Goal: Information Seeking & Learning: Check status

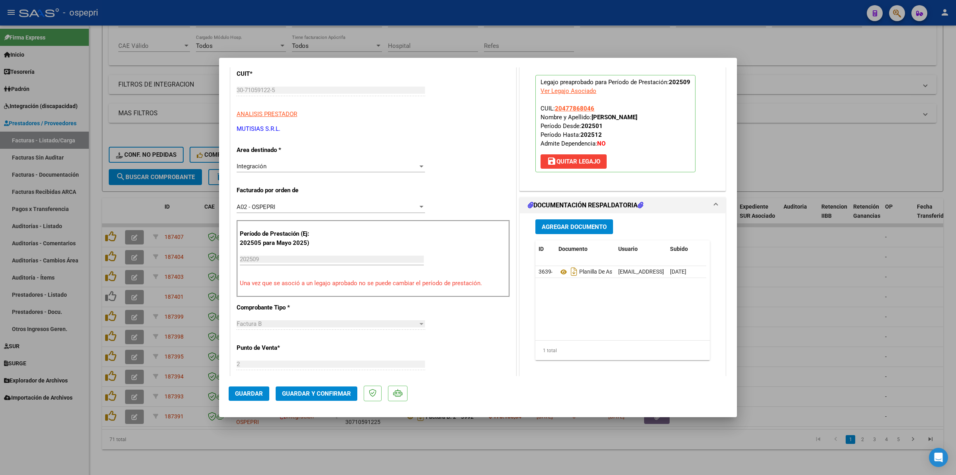
scroll to position [100, 0]
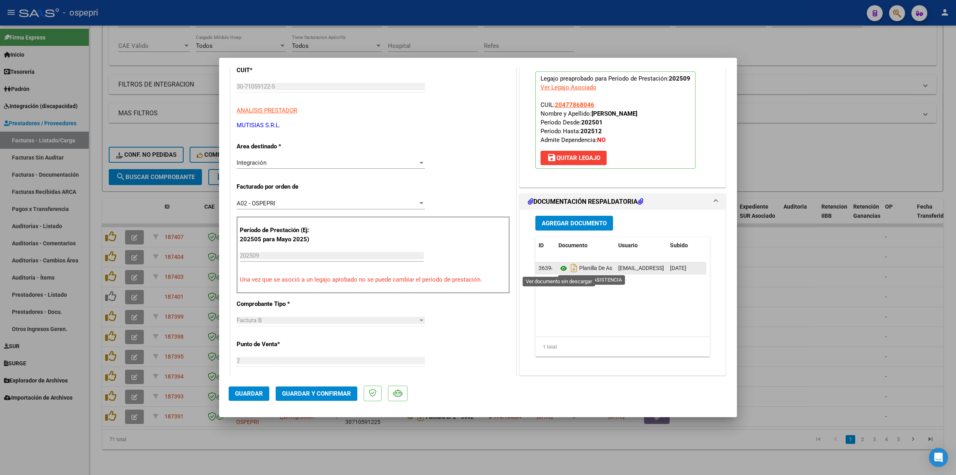
click at [560, 266] on icon at bounding box center [564, 268] width 10 height 10
click at [299, 396] on button "Guardar y Confirmar" at bounding box center [317, 393] width 82 height 14
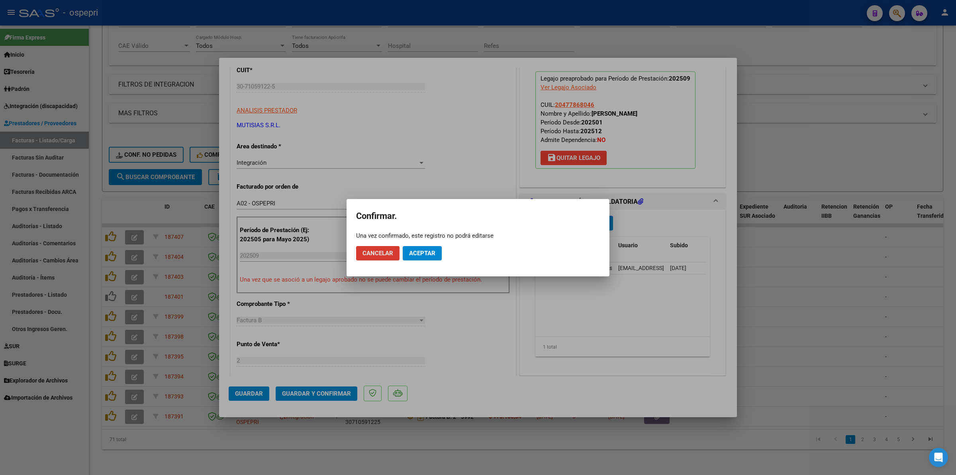
drag, startPoint x: 415, startPoint y: 256, endPoint x: 427, endPoint y: 236, distance: 23.0
click at [416, 254] on span "Aceptar" at bounding box center [422, 252] width 26 height 7
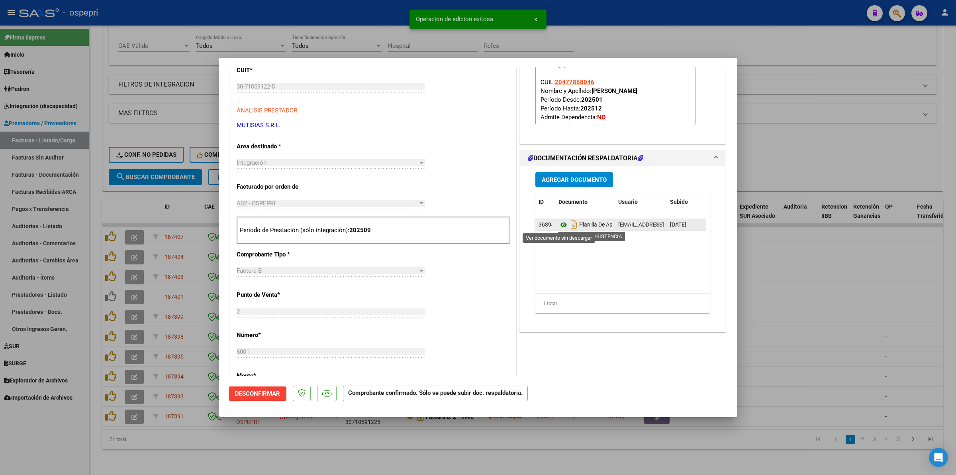
click at [559, 229] on icon at bounding box center [564, 225] width 10 height 10
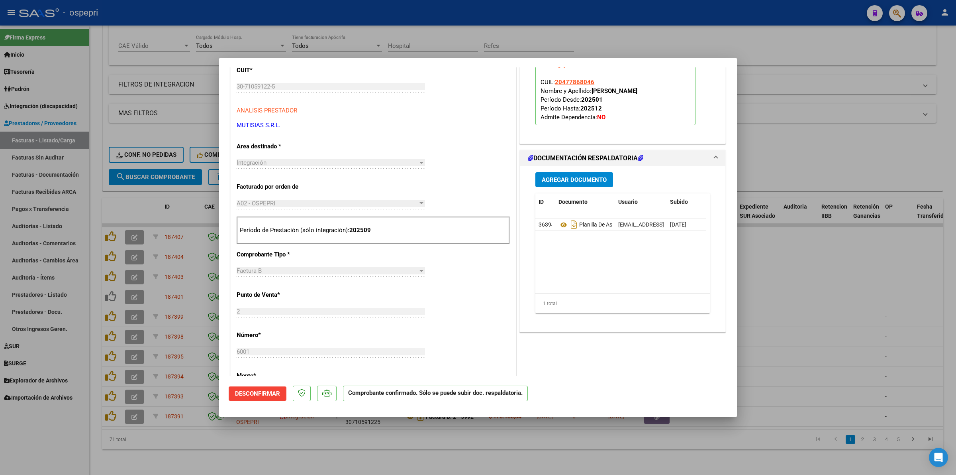
type input "$ 0,00"
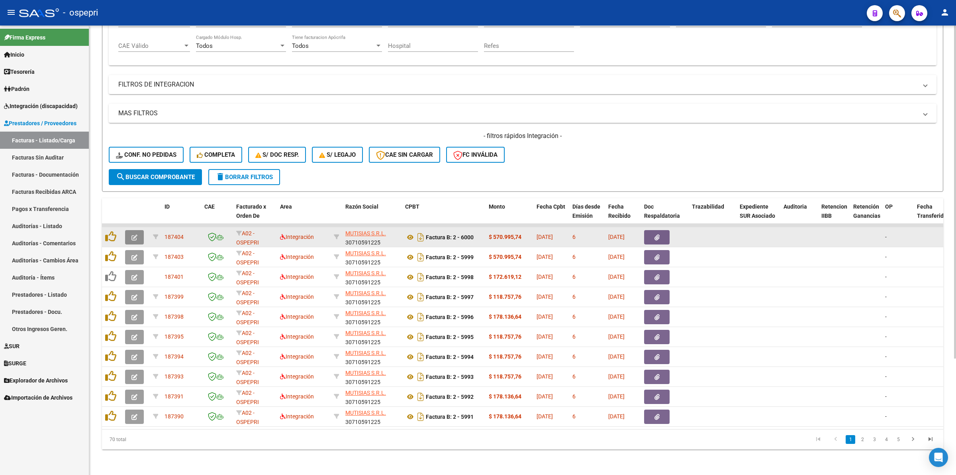
click at [137, 230] on button "button" at bounding box center [134, 237] width 19 height 14
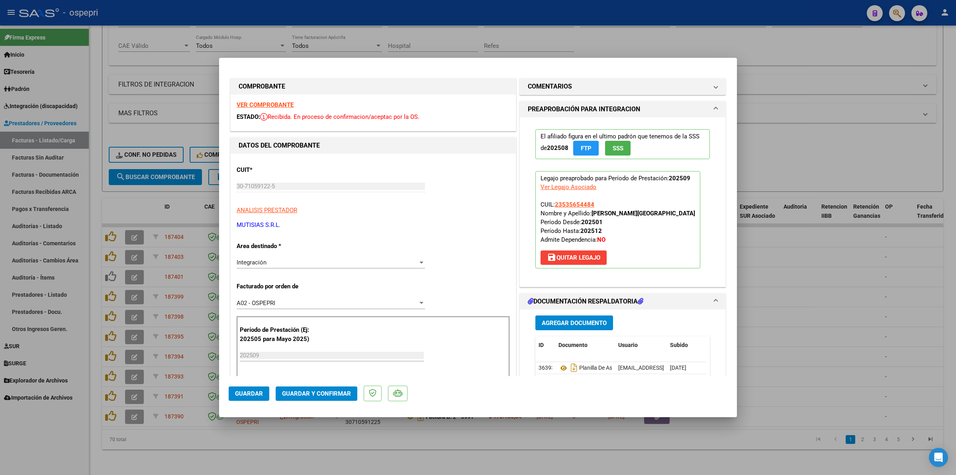
click at [262, 104] on strong "VER COMPROBANTE" at bounding box center [265, 104] width 57 height 7
click at [561, 369] on icon at bounding box center [564, 368] width 10 height 10
click at [318, 393] on span "Guardar y Confirmar" at bounding box center [316, 393] width 69 height 7
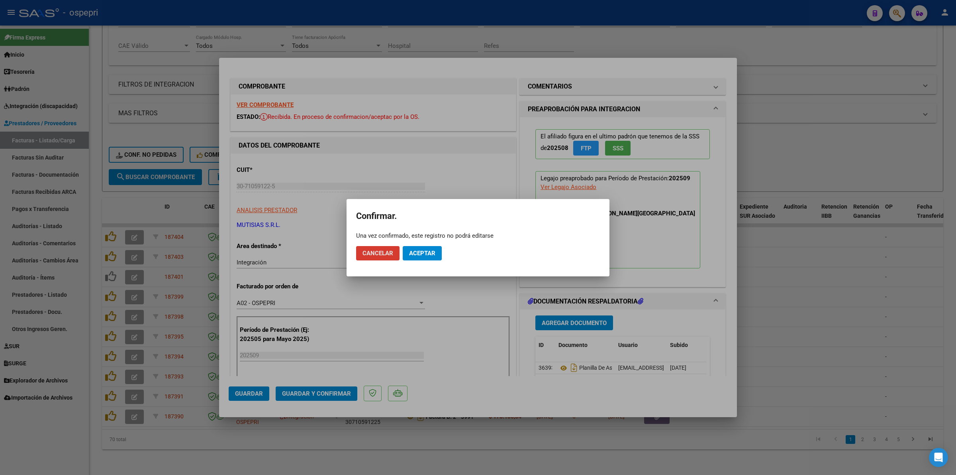
click at [440, 251] on button "Aceptar" at bounding box center [422, 253] width 39 height 14
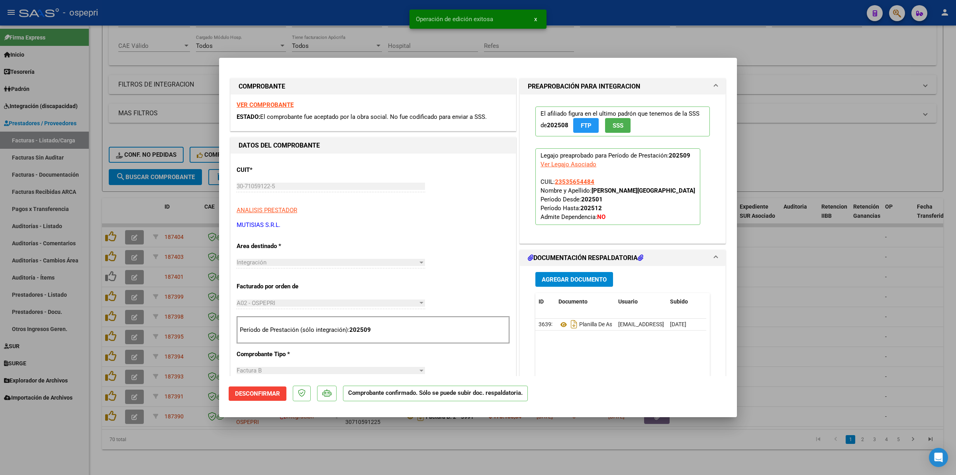
type input "$ 0,00"
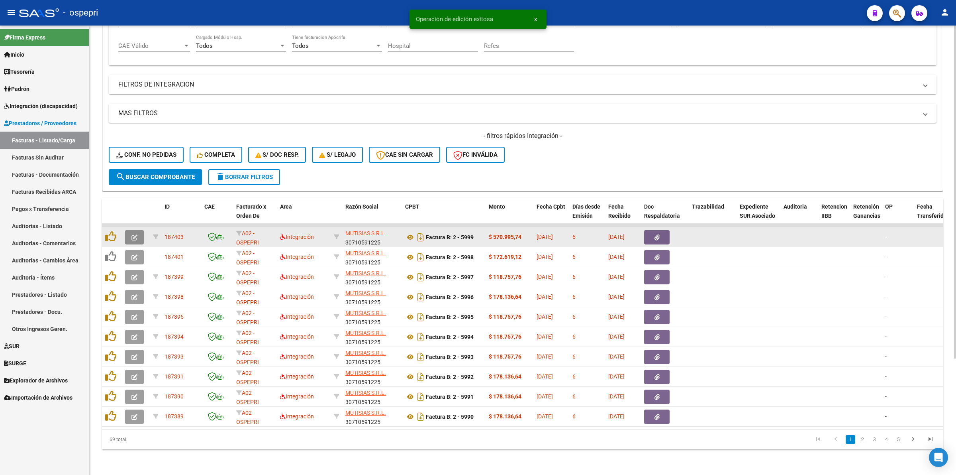
click at [138, 230] on button "button" at bounding box center [134, 237] width 19 height 14
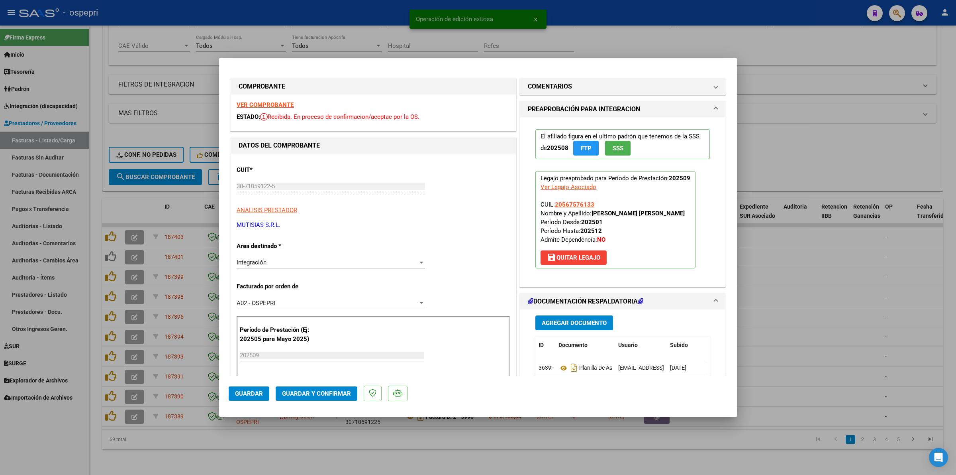
click at [251, 104] on strong "VER COMPROBANTE" at bounding box center [265, 104] width 57 height 7
type input "$ 0,00"
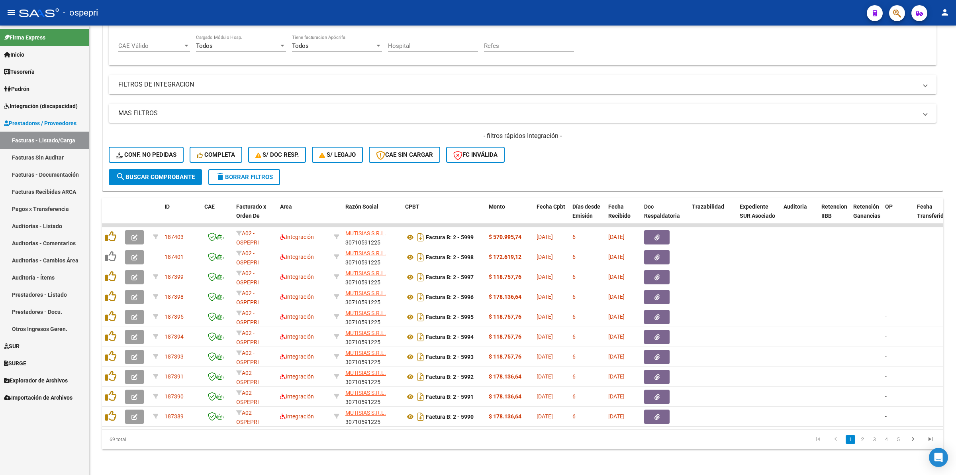
click at [50, 96] on link "Padrón" at bounding box center [44, 88] width 89 height 17
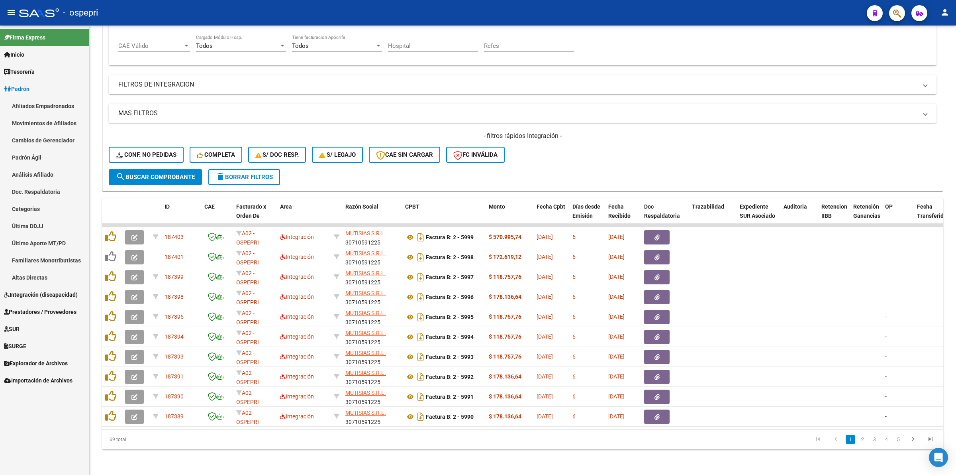
click at [54, 293] on span "Integración (discapacidad)" at bounding box center [41, 294] width 74 height 9
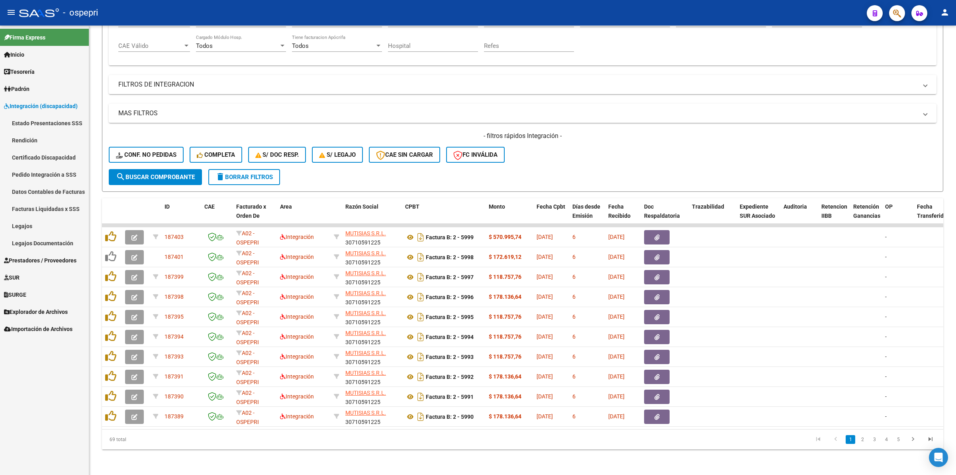
click at [53, 175] on link "Pedido Integración a SSS" at bounding box center [44, 174] width 89 height 17
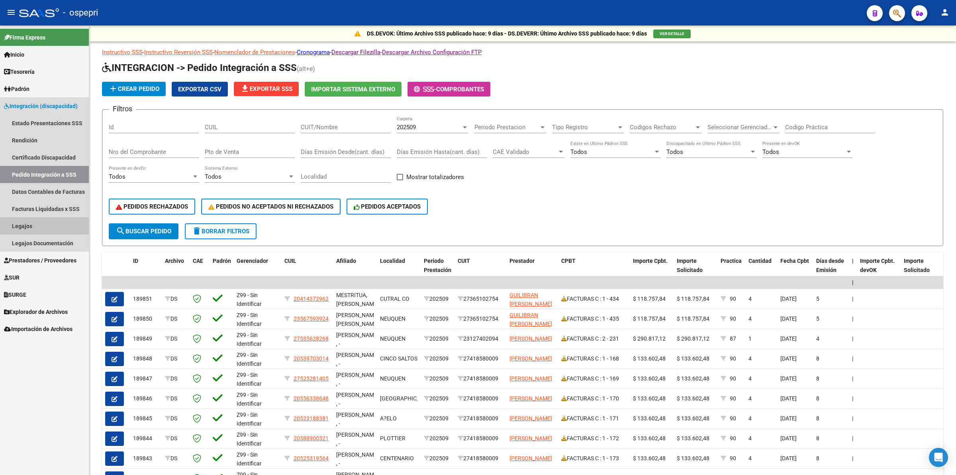
click at [68, 218] on link "Legajos" at bounding box center [44, 225] width 89 height 17
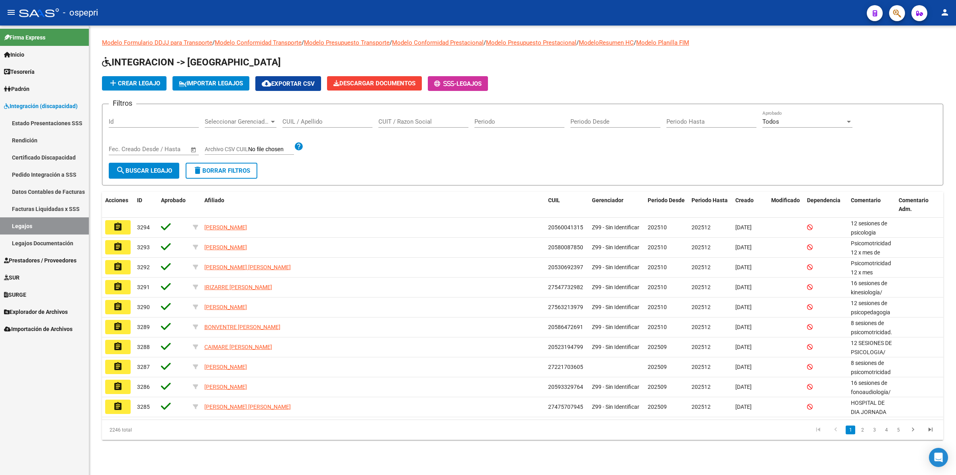
click at [316, 115] on div "CUIL / Apellido" at bounding box center [328, 118] width 90 height 17
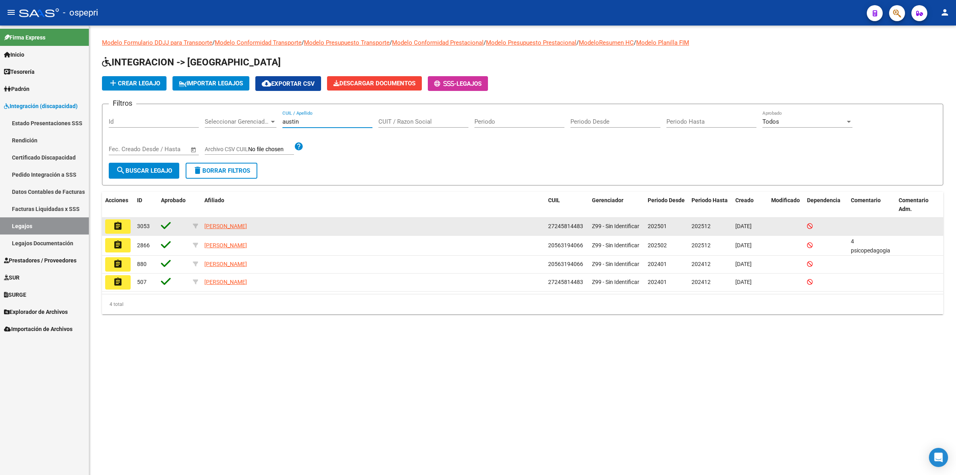
type input "austin"
click at [125, 226] on button "assignment" at bounding box center [118, 226] width 26 height 14
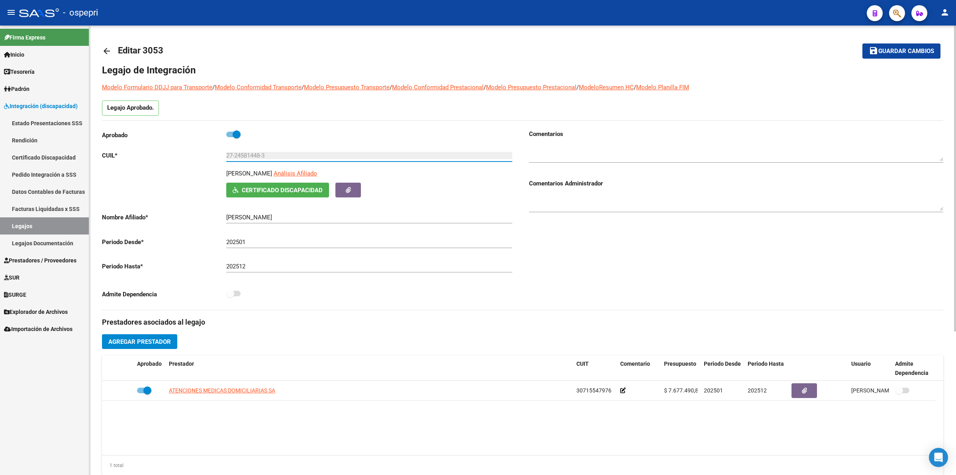
drag, startPoint x: 271, startPoint y: 157, endPoint x: 211, endPoint y: 158, distance: 59.8
click at [211, 158] on app-form-text-field "CUIL * 27-24581448-3 Ingresar CUIL" at bounding box center [307, 155] width 410 height 7
click at [61, 175] on link "Pedido Integración a SSS" at bounding box center [44, 174] width 89 height 17
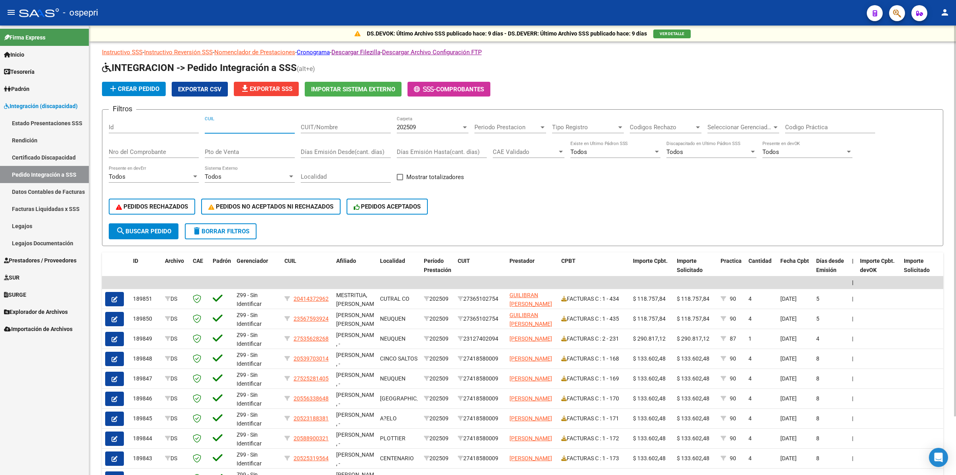
click at [262, 129] on input "CUIL" at bounding box center [250, 127] width 90 height 7
click at [408, 124] on span "202509" at bounding box center [406, 127] width 19 height 7
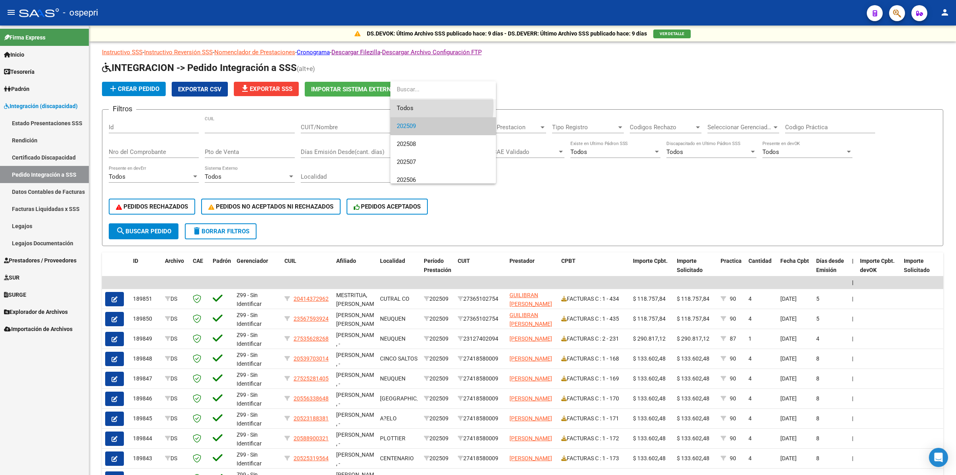
click at [409, 106] on span "Todos" at bounding box center [443, 108] width 93 height 18
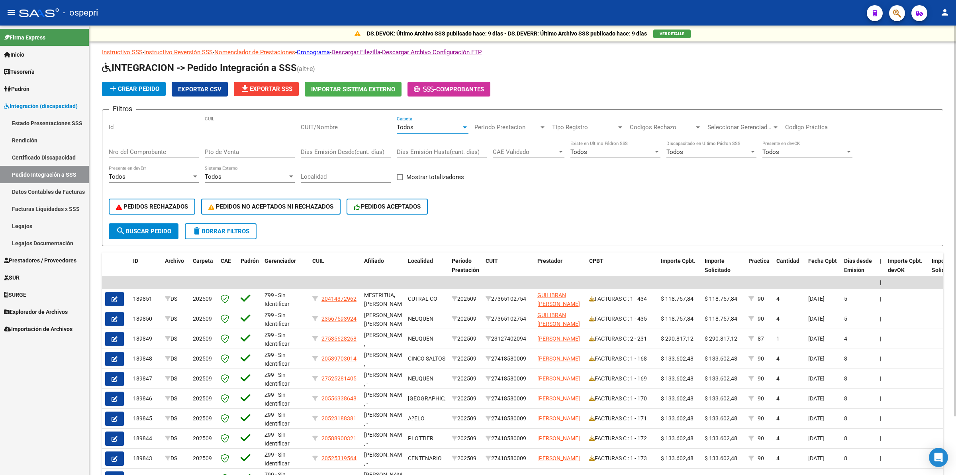
click at [158, 230] on span "search Buscar Pedido" at bounding box center [143, 231] width 55 height 7
click at [214, 124] on input "CUIL" at bounding box center [250, 127] width 90 height 7
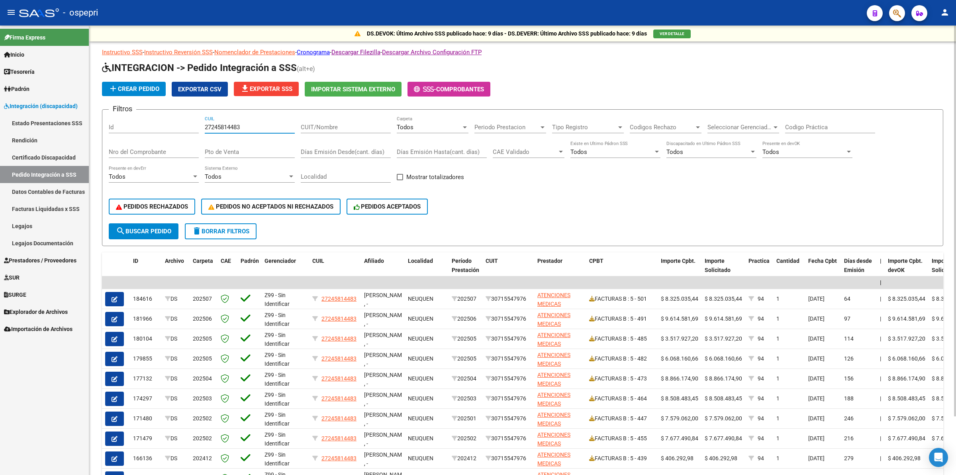
type input "27245814483"
click at [194, 86] on span "Exportar CSV" at bounding box center [199, 89] width 43 height 7
click at [50, 204] on link "Facturas Liquidadas x SSS" at bounding box center [44, 208] width 89 height 17
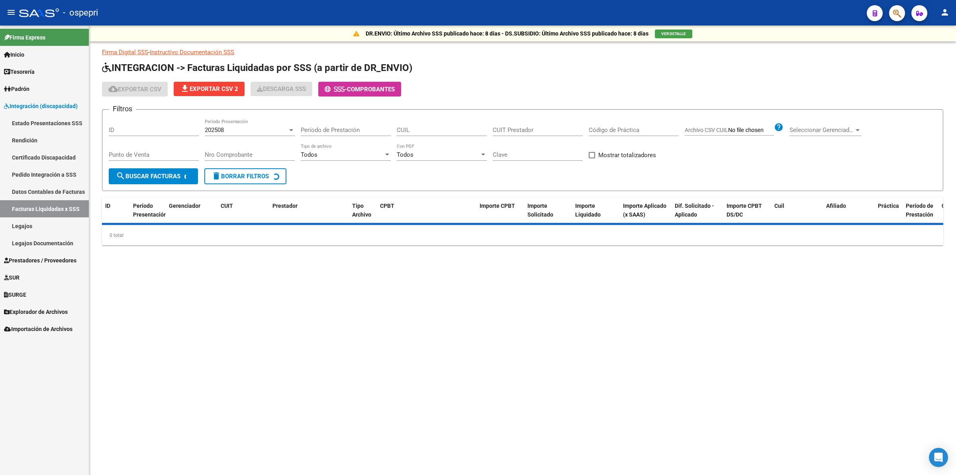
click at [426, 130] on input "CUIL" at bounding box center [442, 129] width 90 height 7
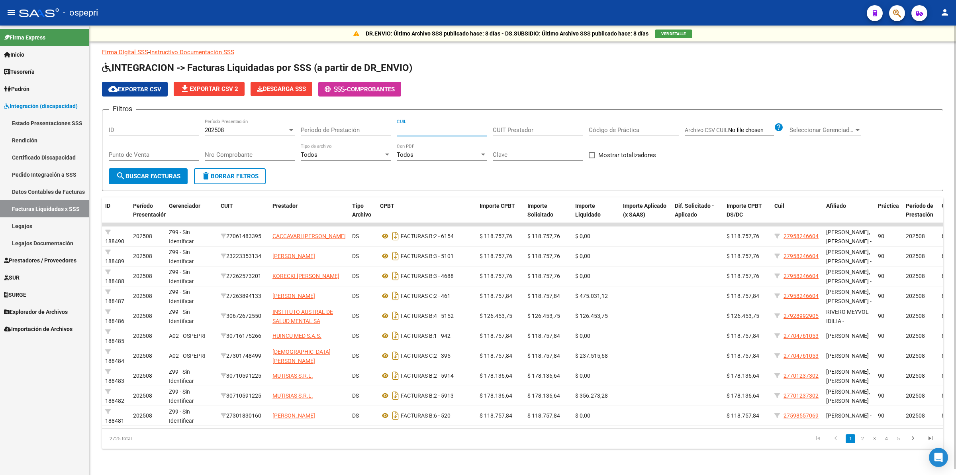
paste input "27-24581448-3"
type input "27-24581448-3"
click at [236, 130] on div "202508" at bounding box center [246, 129] width 83 height 7
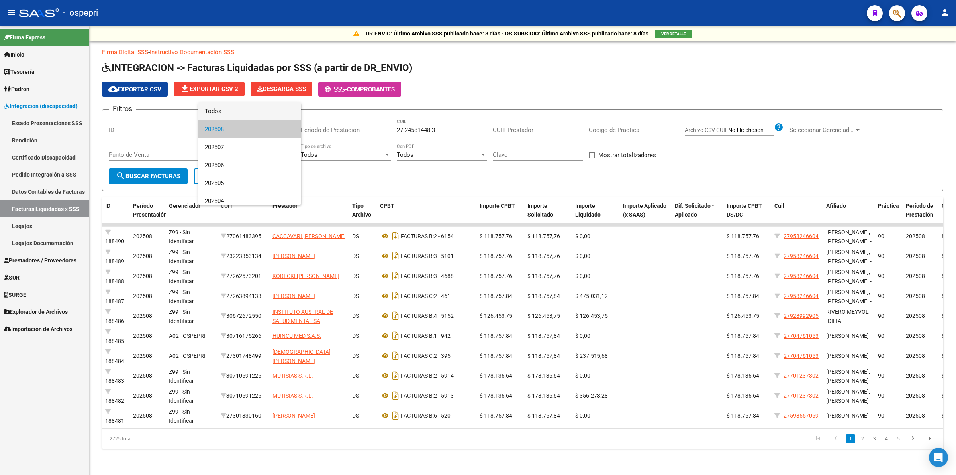
click at [236, 116] on span "Todos" at bounding box center [250, 111] width 90 height 18
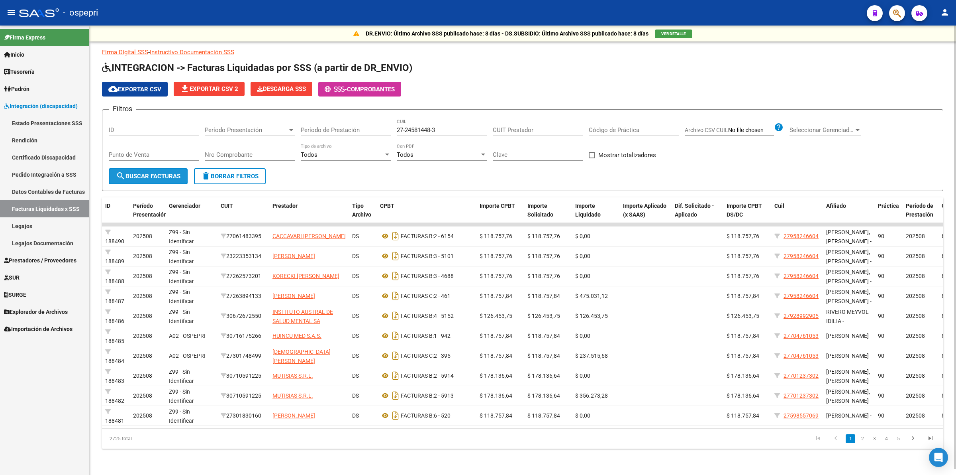
drag, startPoint x: 170, startPoint y: 171, endPoint x: 259, endPoint y: 173, distance: 89.3
click at [170, 173] on span "search Buscar Facturas" at bounding box center [148, 176] width 65 height 7
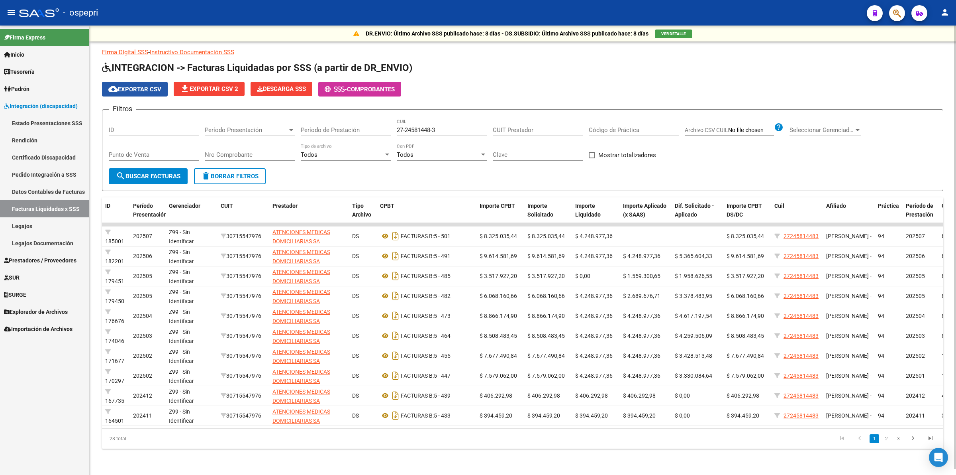
click at [149, 86] on span "cloud_download Exportar CSV" at bounding box center [134, 89] width 53 height 7
click at [68, 310] on span "Explorador de Archivos" at bounding box center [36, 311] width 64 height 9
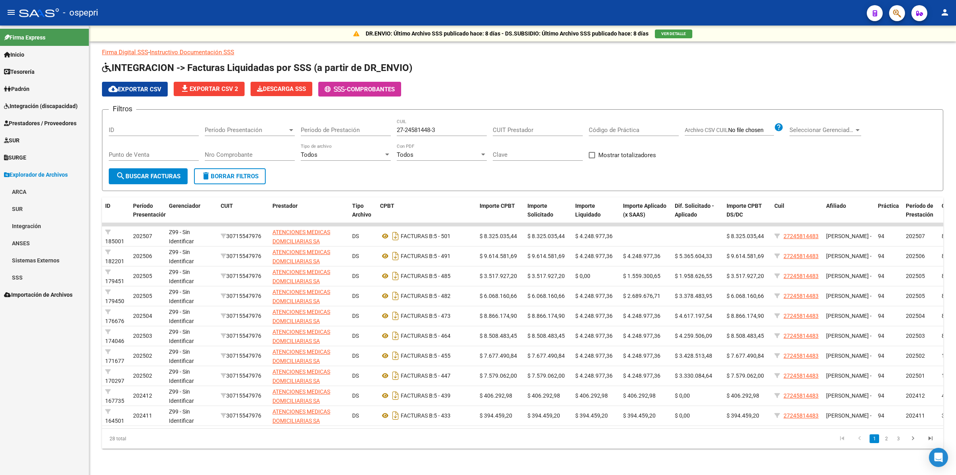
click at [28, 219] on link "Integración" at bounding box center [44, 225] width 89 height 17
click at [54, 264] on link "DR.ENVIO" at bounding box center [44, 259] width 89 height 17
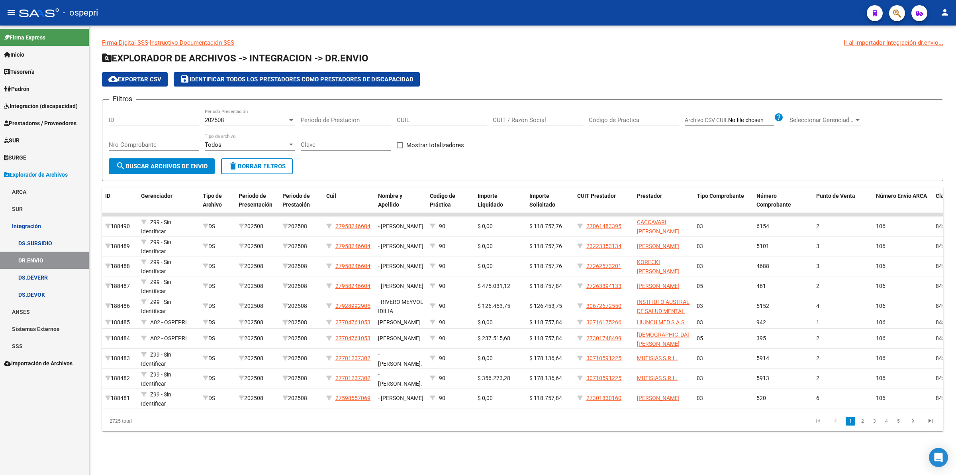
click at [420, 123] on div "CUIL" at bounding box center [442, 117] width 90 height 17
paste input "27-24581448-3"
click at [407, 119] on input "27-24581448-3" at bounding box center [442, 119] width 90 height 7
type input "27-24581448-3"
click at [198, 164] on span "search Buscar Archivos de Envio" at bounding box center [162, 166] width 92 height 7
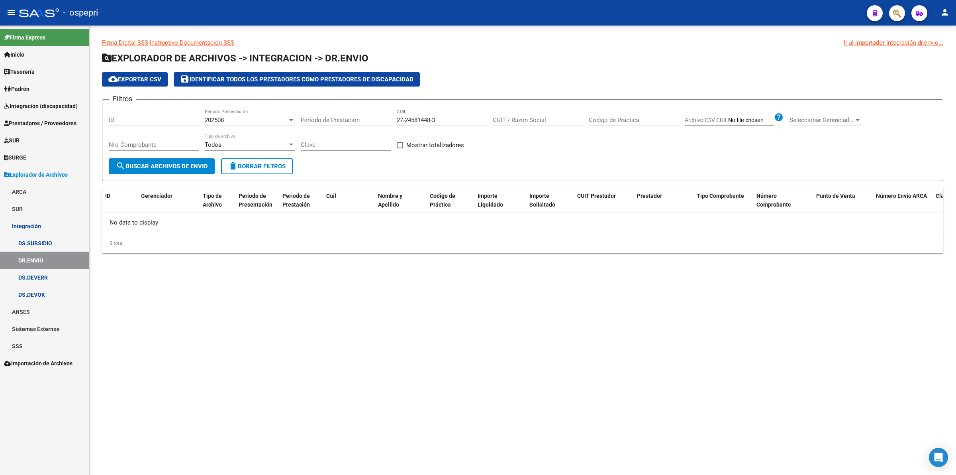
click at [220, 116] on div "202508 Periodo Presentación" at bounding box center [250, 117] width 90 height 17
click at [226, 136] on span "202507" at bounding box center [250, 138] width 90 height 18
click at [197, 163] on span "search Buscar Archivos de Envio" at bounding box center [162, 166] width 92 height 7
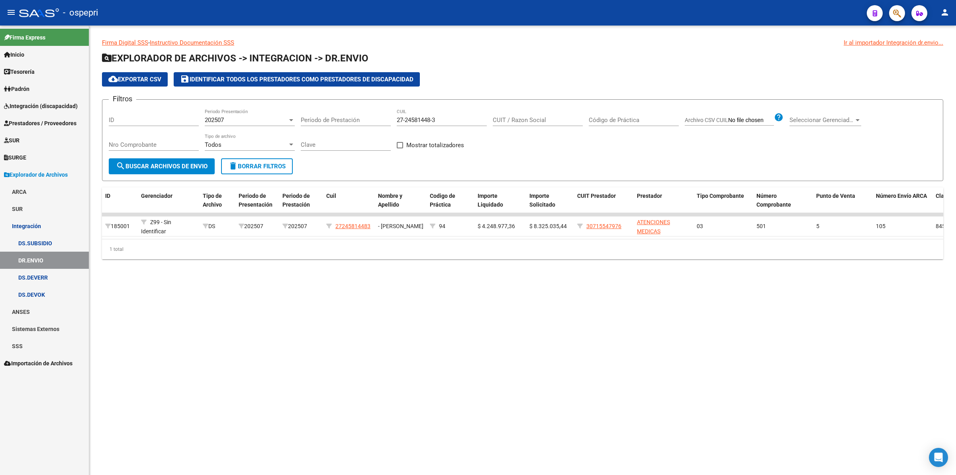
click at [214, 120] on span "202507" at bounding box center [214, 119] width 19 height 7
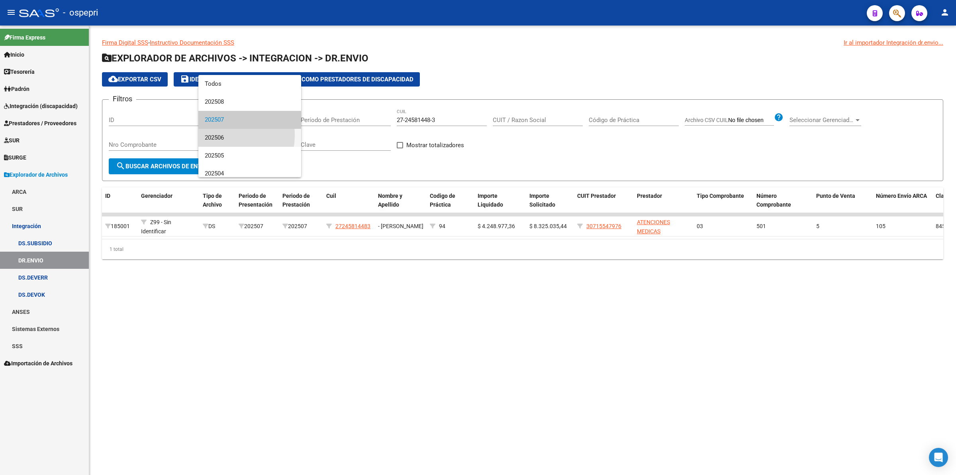
click at [214, 135] on span "202506" at bounding box center [250, 138] width 90 height 18
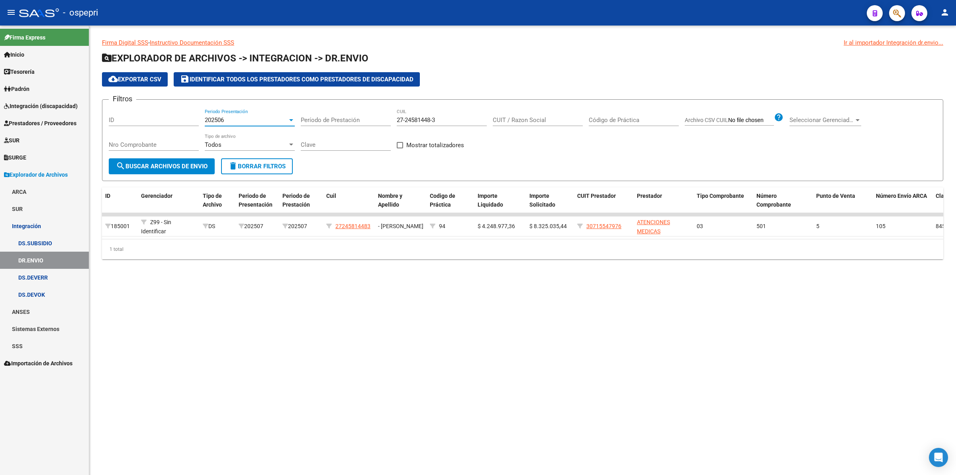
click at [189, 165] on span "search Buscar Archivos de Envio" at bounding box center [162, 166] width 92 height 7
click at [234, 122] on div "202506" at bounding box center [246, 119] width 83 height 7
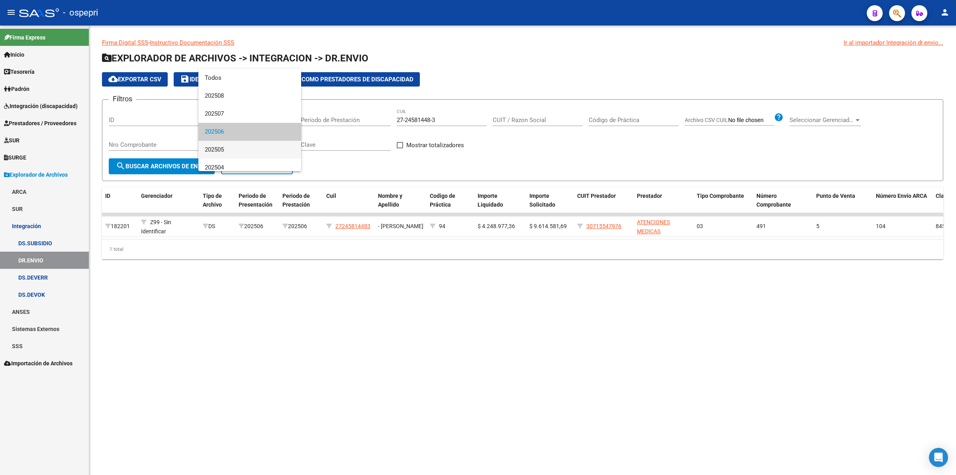
scroll to position [12, 0]
click at [216, 139] on span "202505" at bounding box center [250, 138] width 90 height 18
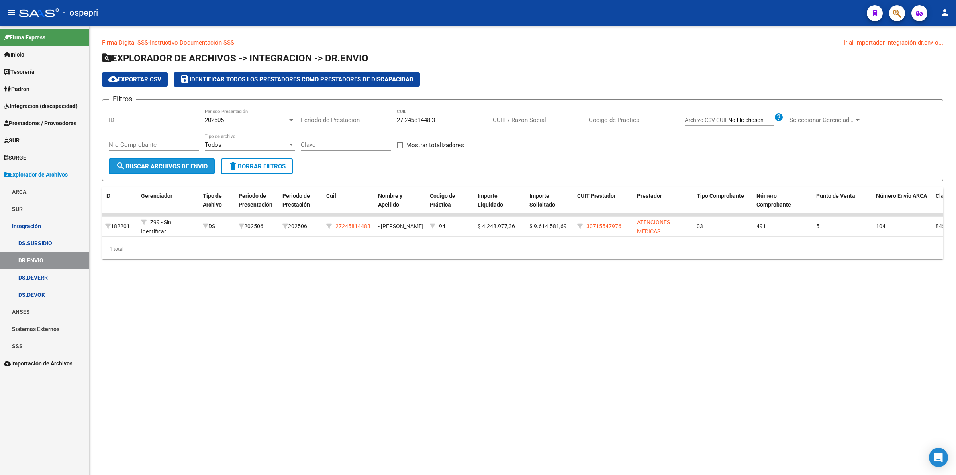
click at [200, 171] on button "search Buscar Archivos de Envio" at bounding box center [162, 166] width 106 height 16
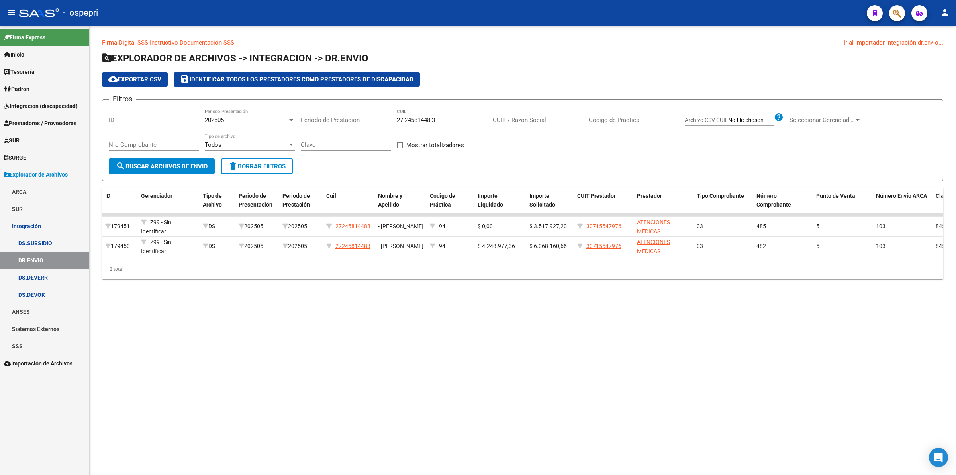
click at [500, 363] on mat-sidenav-content "Firma Digital SSS - Instructivo Documentación SSS Ir al importador Integración …" at bounding box center [522, 250] width 867 height 449
click at [38, 122] on span "Prestadores / Proveedores" at bounding box center [40, 123] width 73 height 9
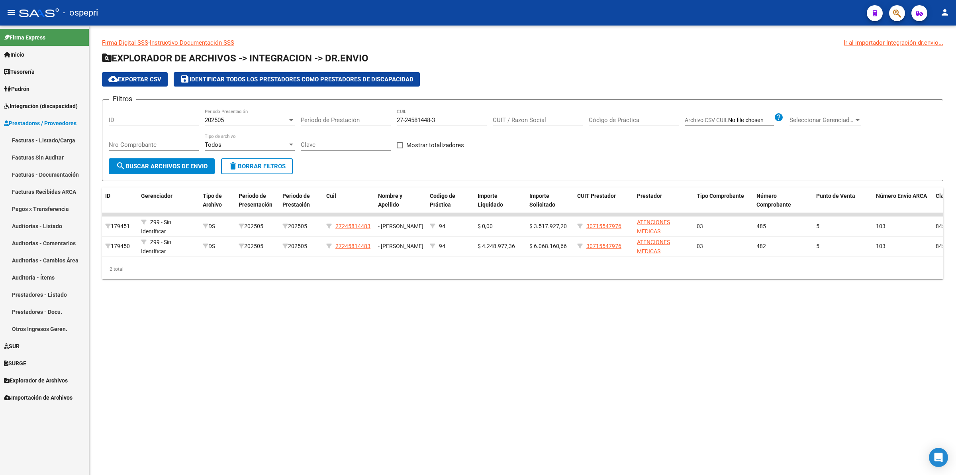
click at [45, 108] on span "Integración (discapacidad)" at bounding box center [41, 106] width 74 height 9
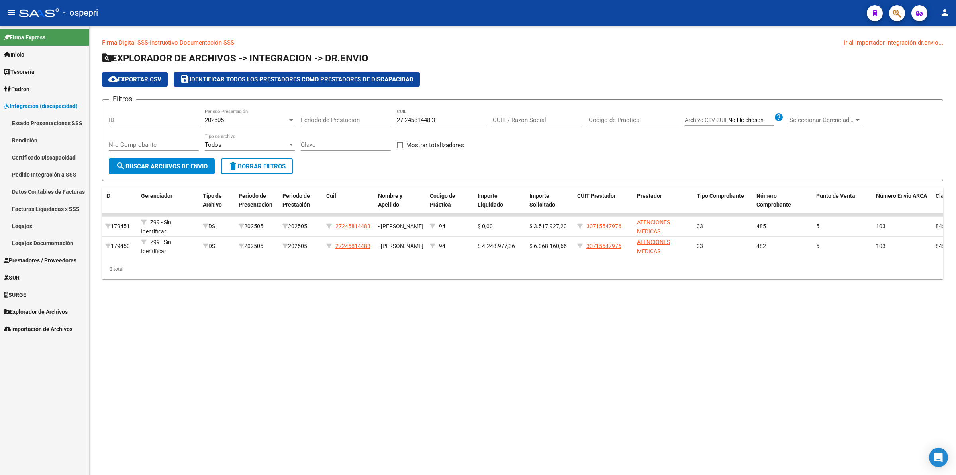
click at [40, 170] on link "Pedido Integración a SSS" at bounding box center [44, 174] width 89 height 17
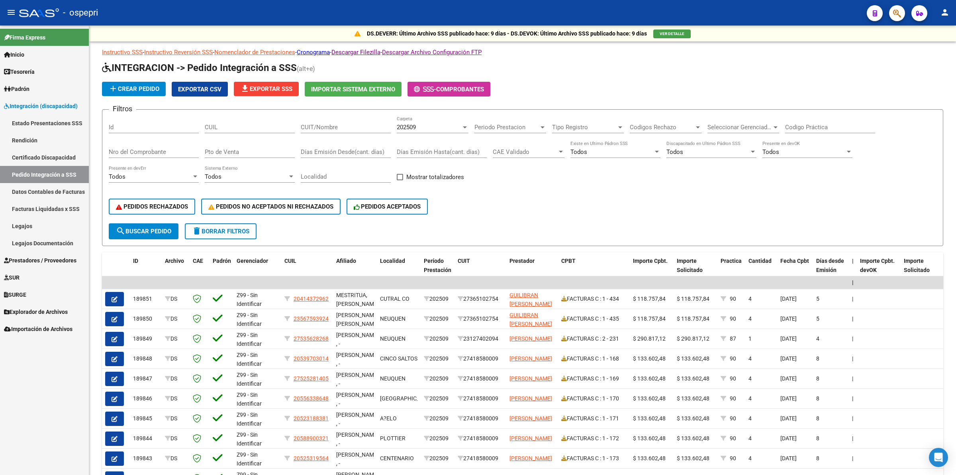
click at [47, 173] on link "Pedido Integración a SSS" at bounding box center [44, 174] width 89 height 17
click at [34, 228] on link "Legajos" at bounding box center [44, 225] width 89 height 17
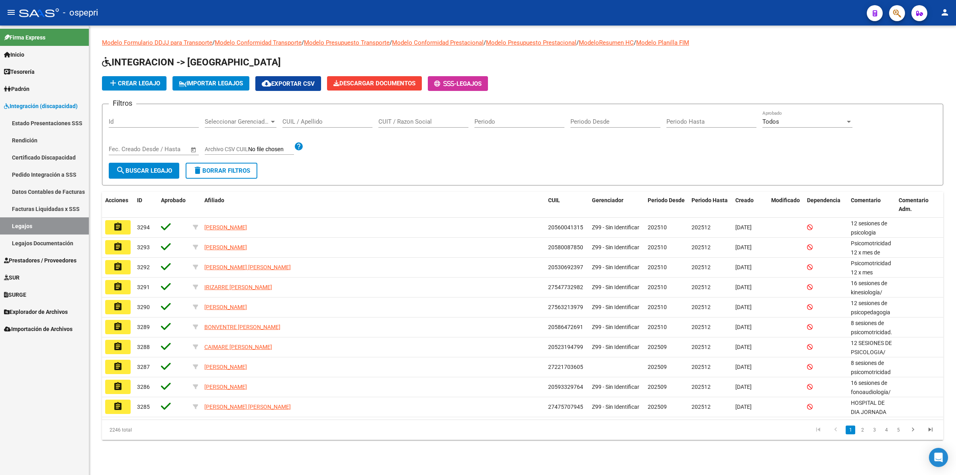
click at [338, 120] on input "CUIL / Apellido" at bounding box center [328, 121] width 90 height 7
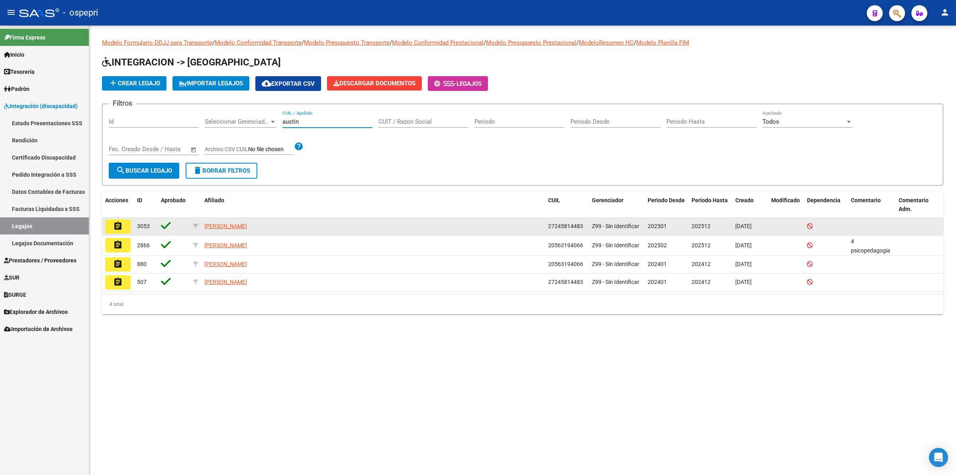
type input "austin"
click at [111, 224] on button "assignment" at bounding box center [118, 226] width 26 height 14
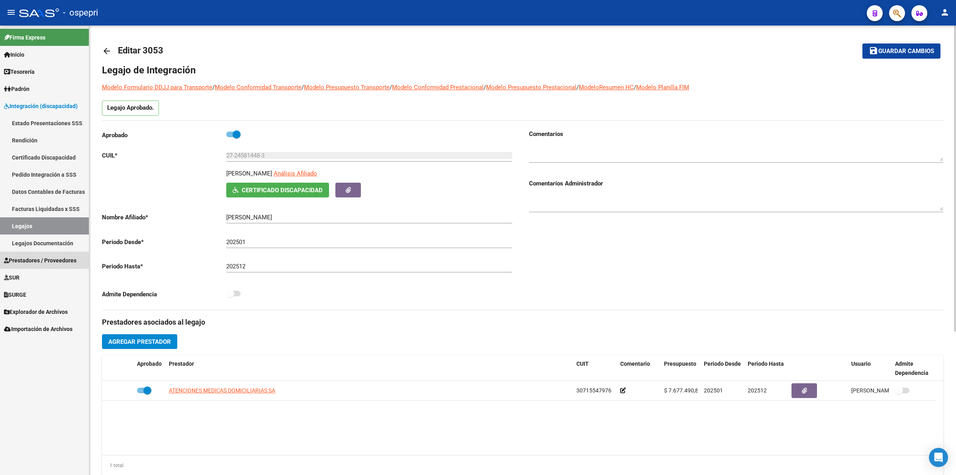
drag, startPoint x: 22, startPoint y: 260, endPoint x: 26, endPoint y: 254, distance: 7.2
click at [23, 260] on span "Prestadores / Proveedores" at bounding box center [40, 260] width 73 height 9
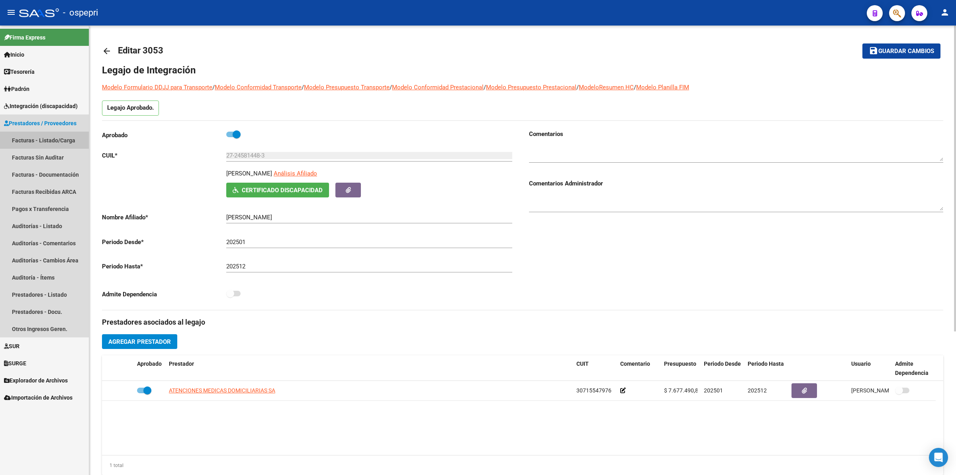
click at [49, 140] on link "Facturas - Listado/Carga" at bounding box center [44, 139] width 89 height 17
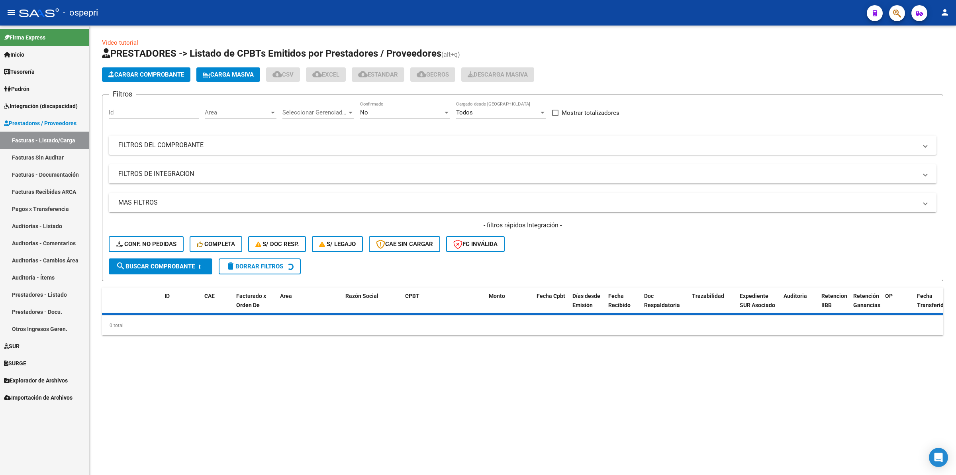
click at [159, 144] on mat-panel-title "FILTROS DEL COMPROBANTE" at bounding box center [517, 145] width 799 height 9
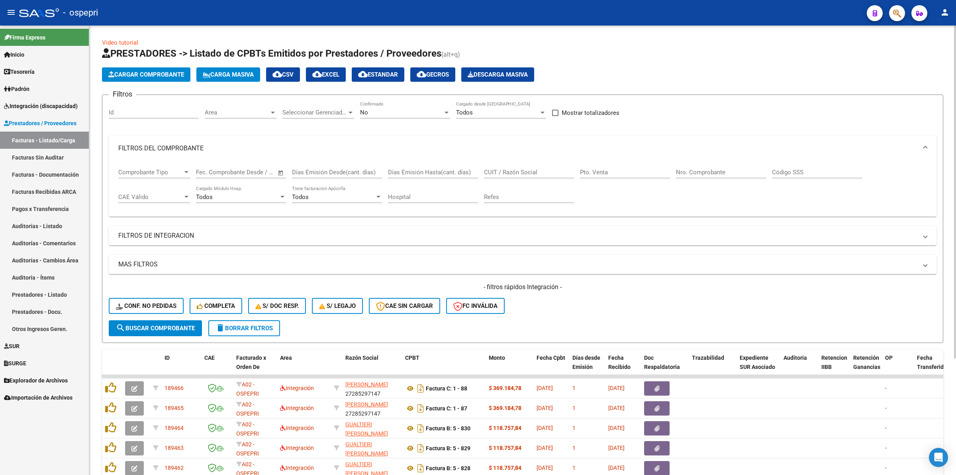
click at [536, 174] on input "CUIT / Razón Social" at bounding box center [529, 172] width 90 height 7
type input "mutisias"
click at [161, 330] on button "search Buscar Comprobante" at bounding box center [155, 328] width 93 height 16
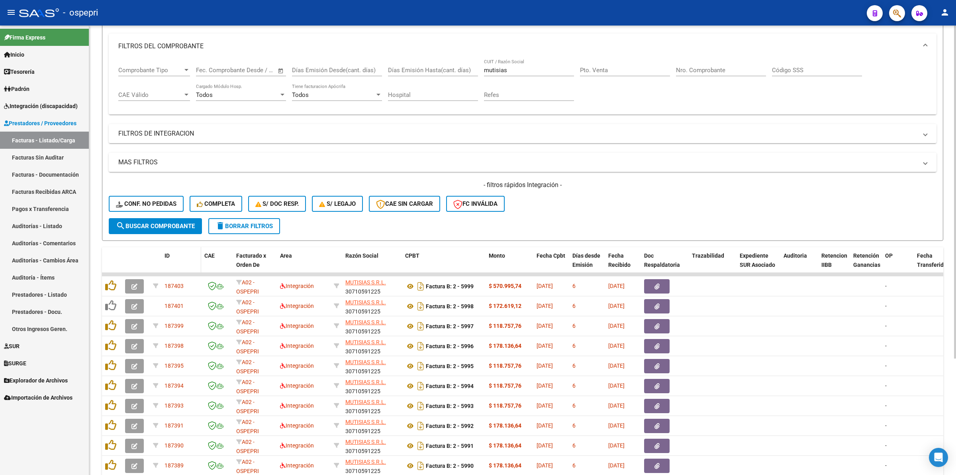
scroll to position [157, 0]
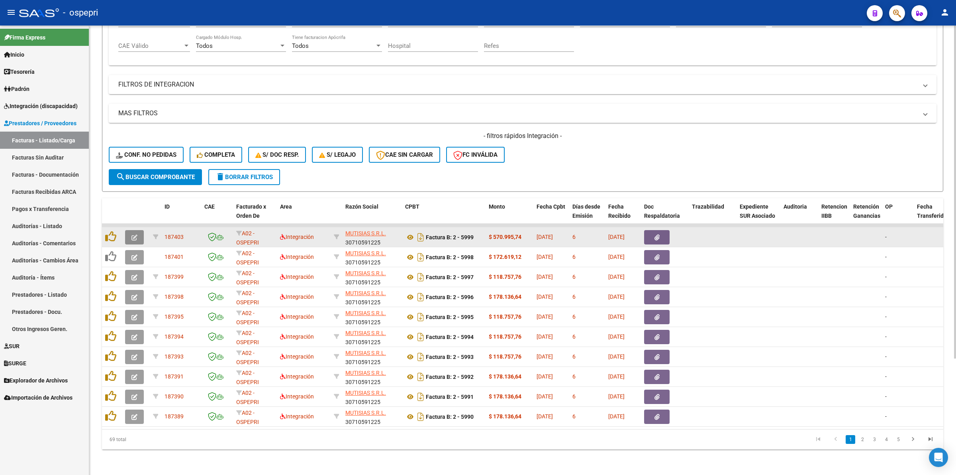
click at [136, 234] on icon "button" at bounding box center [134, 237] width 6 height 6
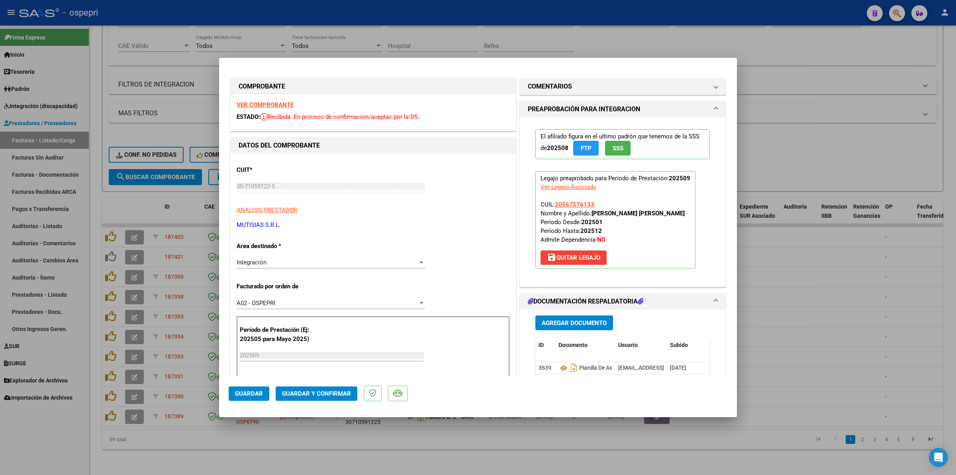
click at [259, 104] on strong "VER COMPROBANTE" at bounding box center [265, 104] width 57 height 7
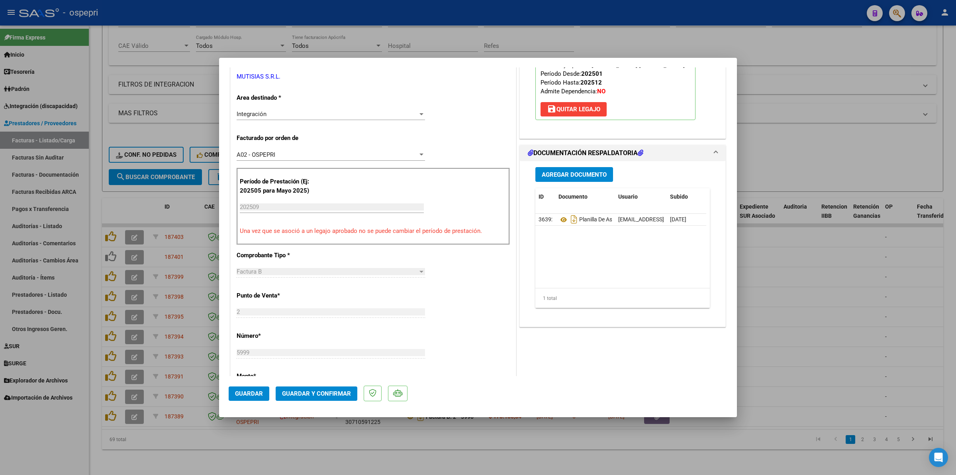
scroll to position [149, 0]
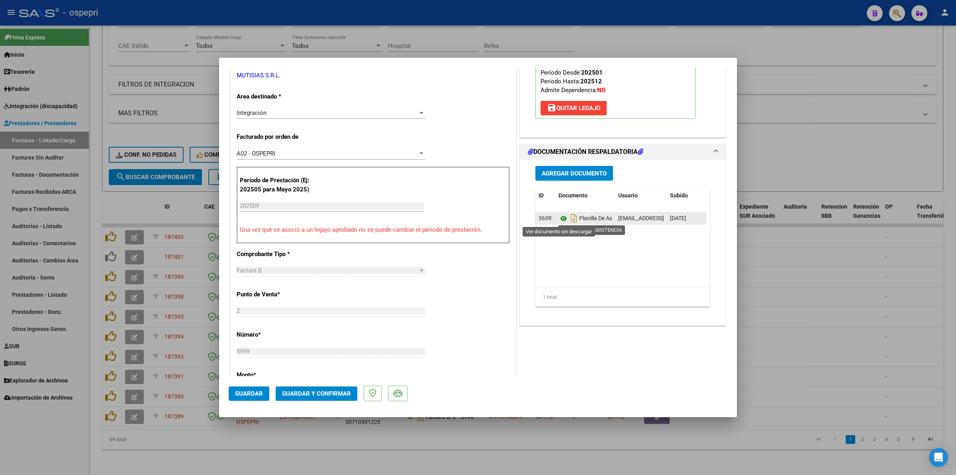
click at [559, 215] on icon at bounding box center [564, 219] width 10 height 10
click at [334, 390] on span "Guardar y Confirmar" at bounding box center [316, 393] width 69 height 7
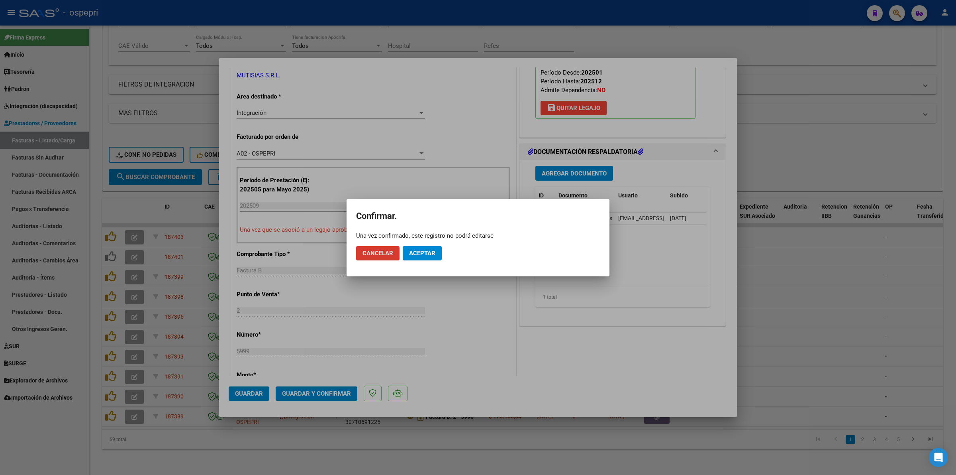
click at [429, 252] on span "Aceptar" at bounding box center [422, 252] width 26 height 7
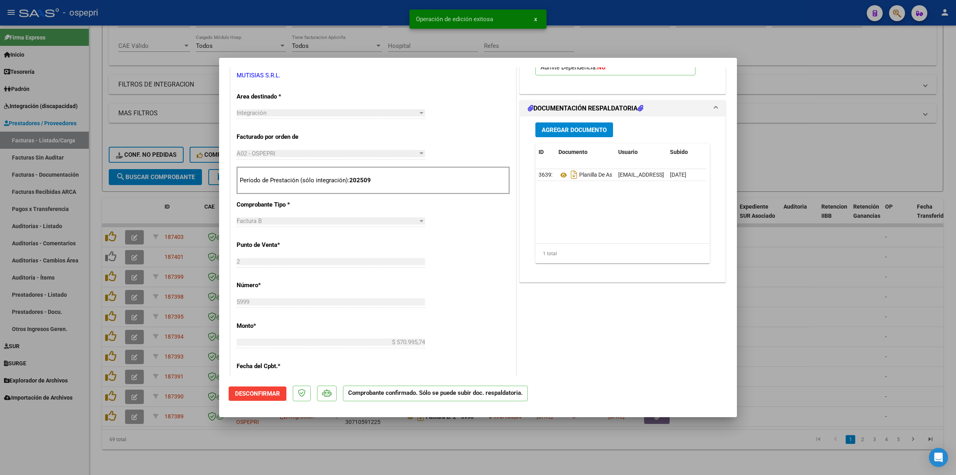
type input "$ 0,00"
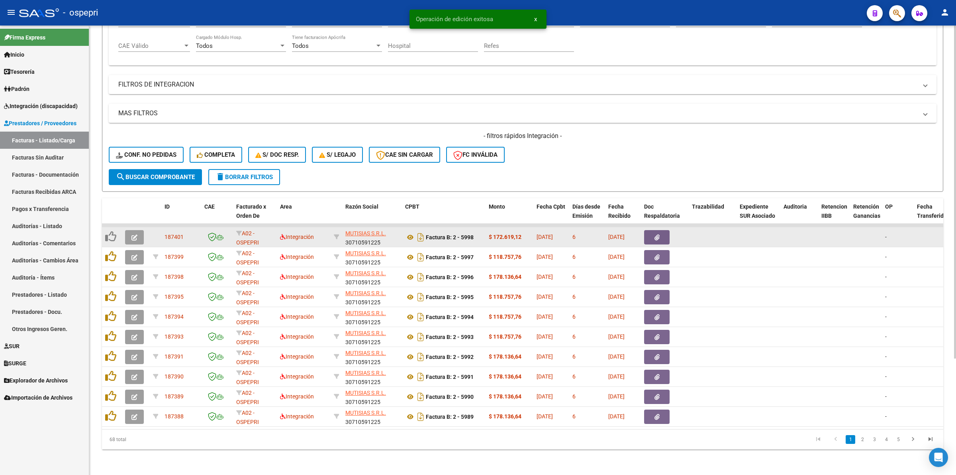
click at [133, 230] on button "button" at bounding box center [134, 237] width 19 height 14
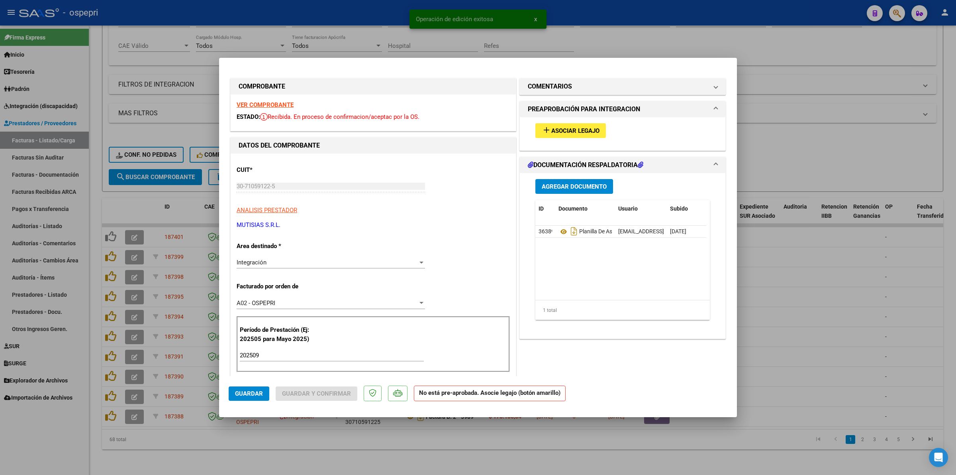
click at [253, 106] on strong "VER COMPROBANTE" at bounding box center [265, 104] width 57 height 7
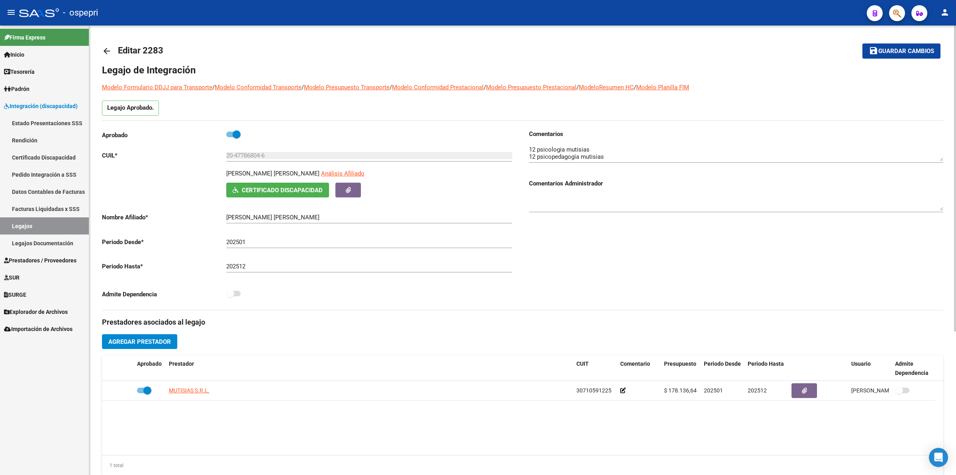
click at [108, 47] on mat-icon "arrow_back" at bounding box center [107, 51] width 10 height 10
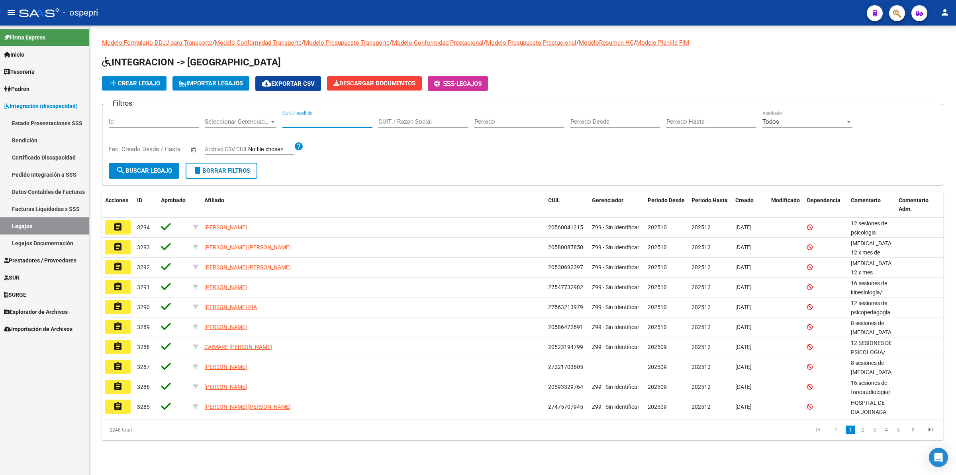
click at [320, 122] on input "CUIL / Apellido" at bounding box center [328, 121] width 90 height 7
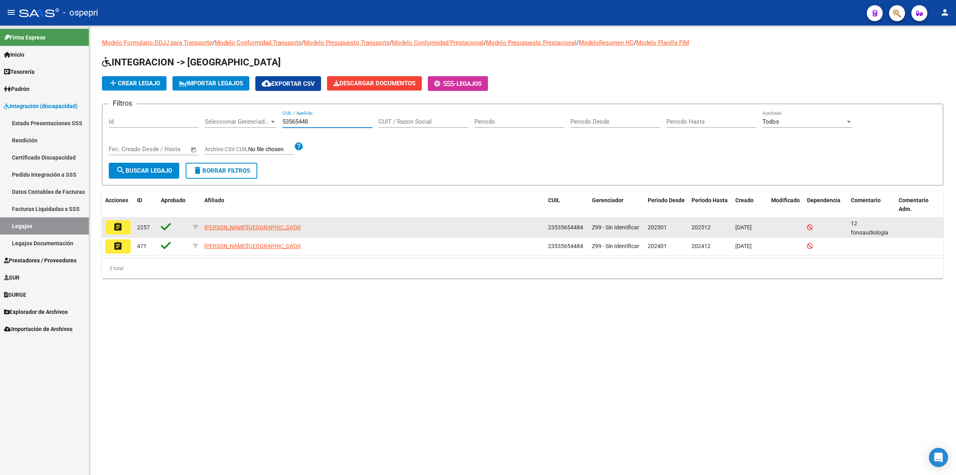
type input "53565448"
click at [120, 222] on mat-icon "assignment" at bounding box center [118, 227] width 10 height 10
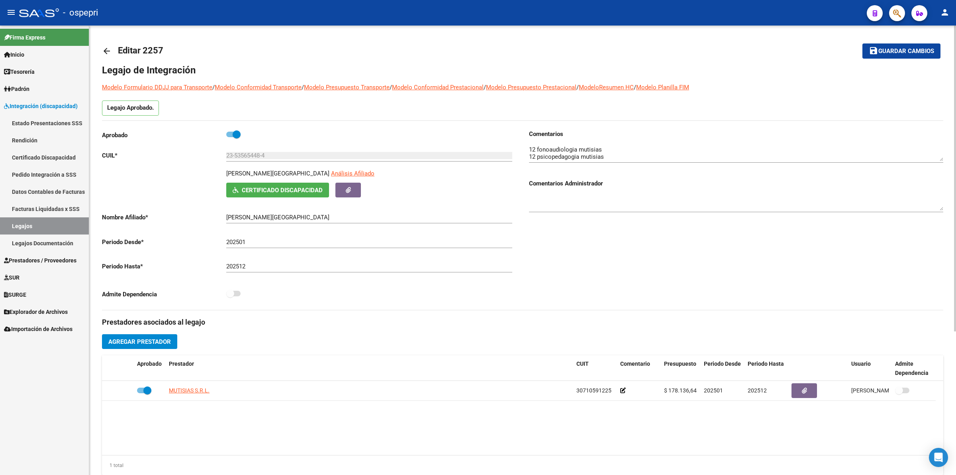
click at [109, 49] on mat-icon "arrow_back" at bounding box center [107, 51] width 10 height 10
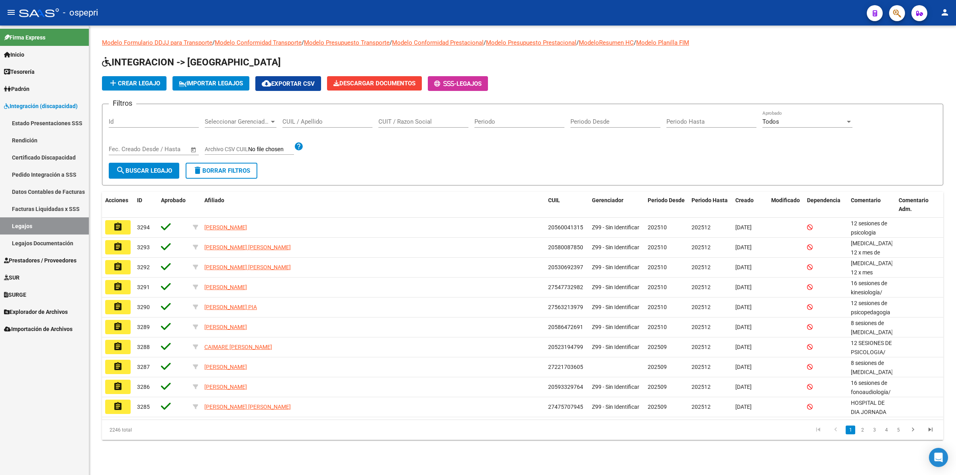
click at [317, 122] on input "CUIL / Apellido" at bounding box center [328, 121] width 90 height 7
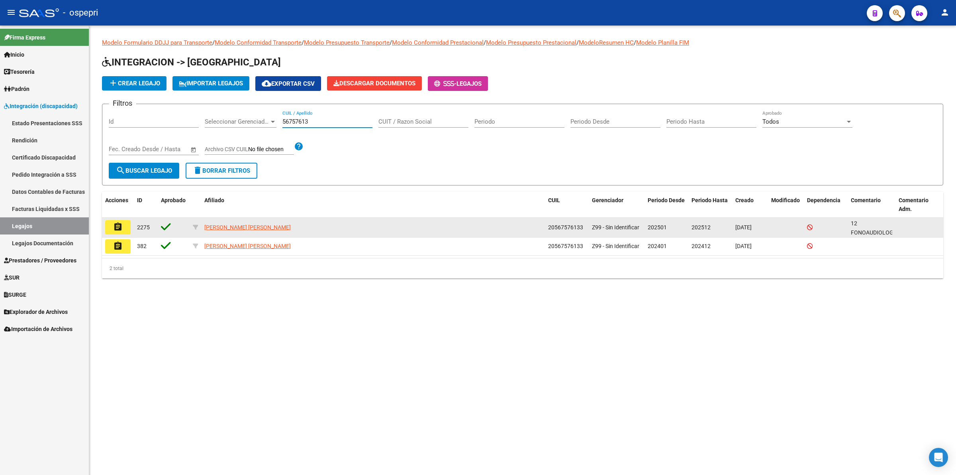
type input "56757613"
click at [122, 228] on mat-icon "assignment" at bounding box center [118, 227] width 10 height 10
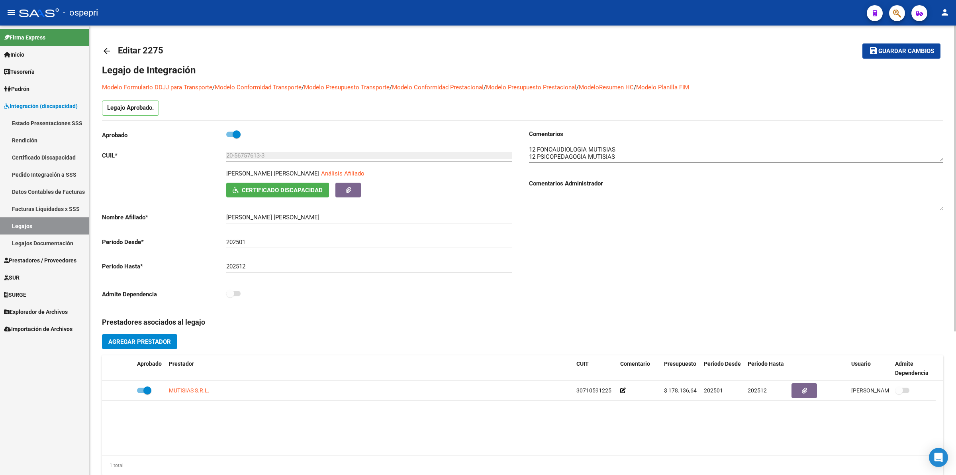
click at [106, 46] on mat-icon "arrow_back" at bounding box center [107, 51] width 10 height 10
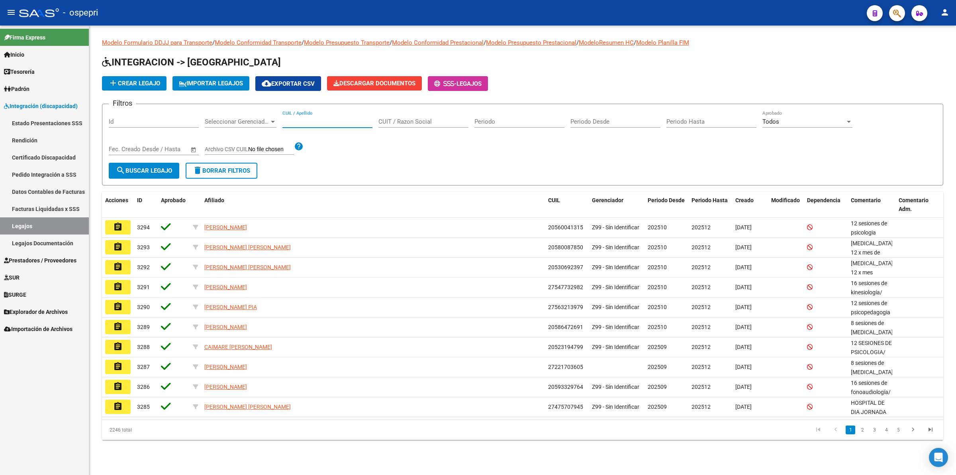
click at [344, 122] on input "CUIL / Apellido" at bounding box center [328, 121] width 90 height 7
paste input "27-24581448-3"
click at [128, 169] on span "search Buscar Legajo" at bounding box center [144, 170] width 56 height 7
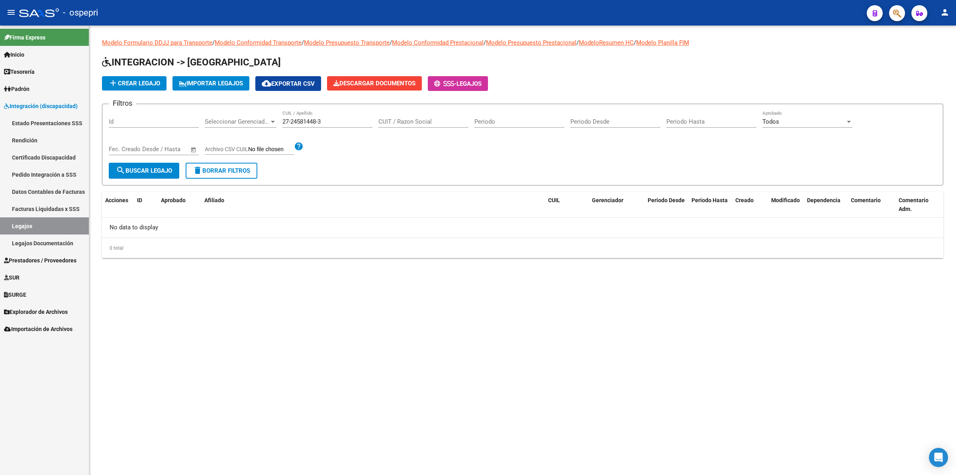
click at [291, 118] on input "27-24581448-3" at bounding box center [328, 121] width 90 height 7
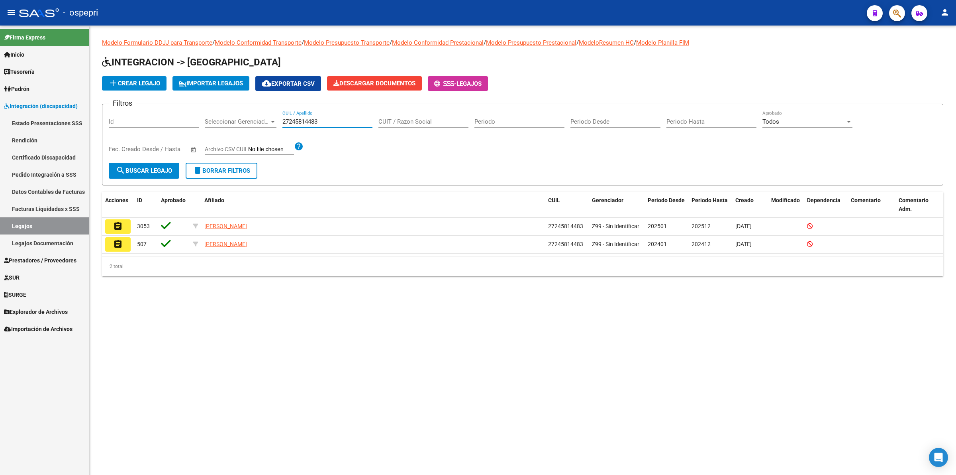
drag, startPoint x: 331, startPoint y: 122, endPoint x: 194, endPoint y: 106, distance: 138.4
click at [183, 114] on div "Filtros Id Seleccionar Gerenciador Seleccionar Gerenciador 27245814483 CUIL / A…" at bounding box center [523, 136] width 828 height 52
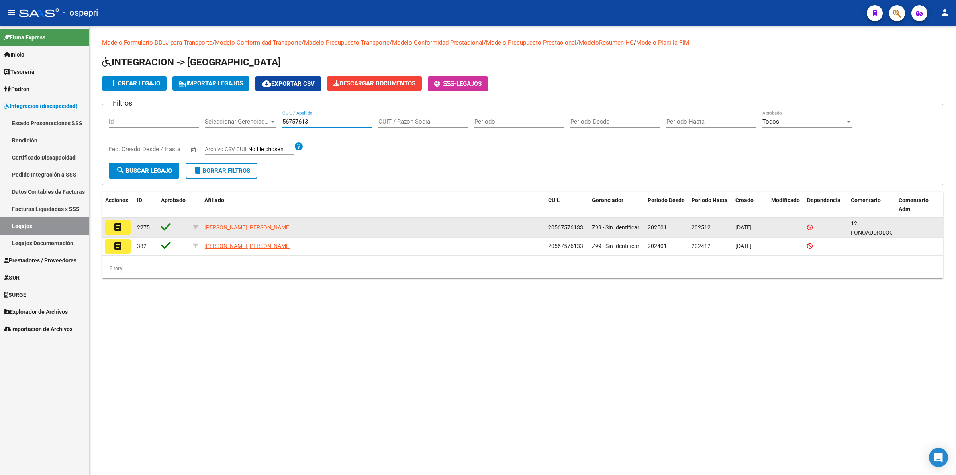
type input "56757613"
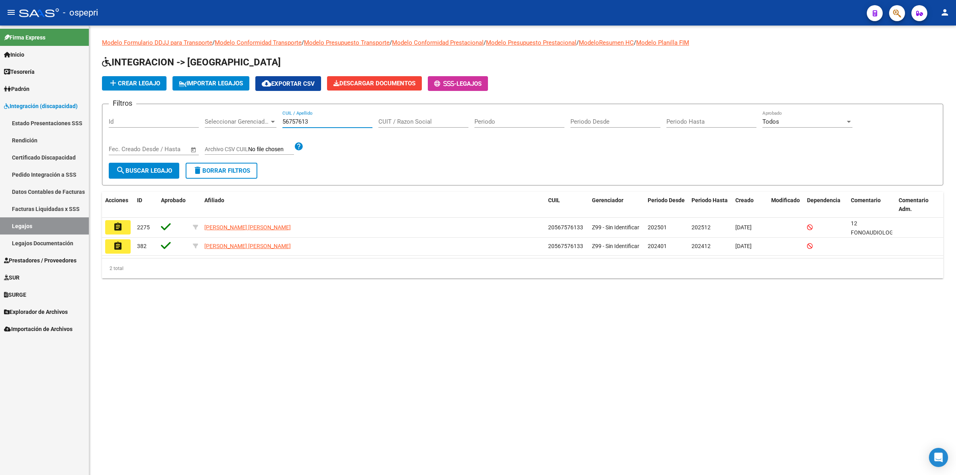
drag, startPoint x: 118, startPoint y: 222, endPoint x: 150, endPoint y: 272, distance: 59.7
click at [118, 222] on mat-icon "assignment" at bounding box center [118, 227] width 10 height 10
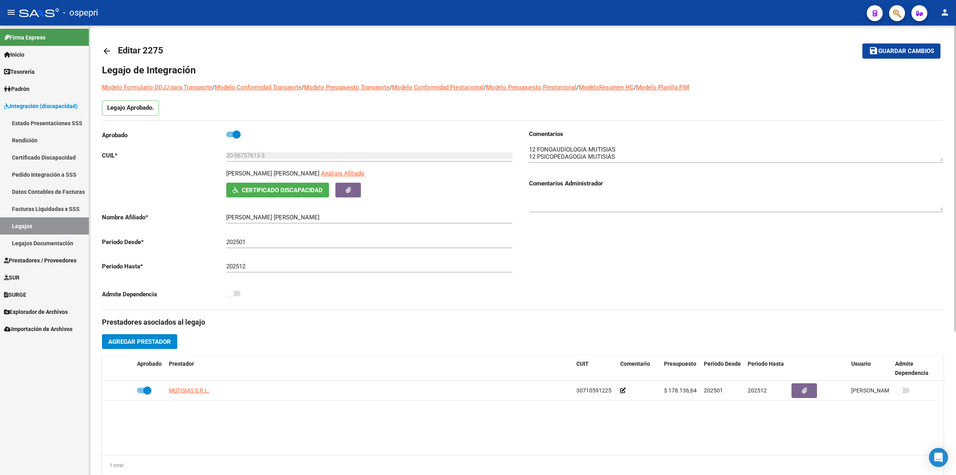
click at [106, 48] on mat-icon "arrow_back" at bounding box center [107, 51] width 10 height 10
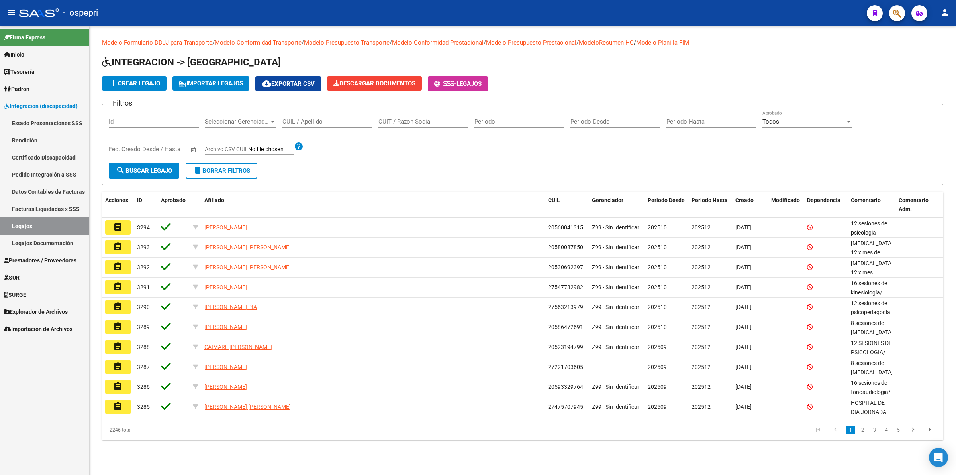
click at [319, 126] on div "CUIL / Apellido" at bounding box center [328, 118] width 90 height 17
drag, startPoint x: 320, startPoint y: 124, endPoint x: 326, endPoint y: 122, distance: 6.2
click at [324, 122] on input "CUIL / Apellido" at bounding box center [328, 121] width 90 height 7
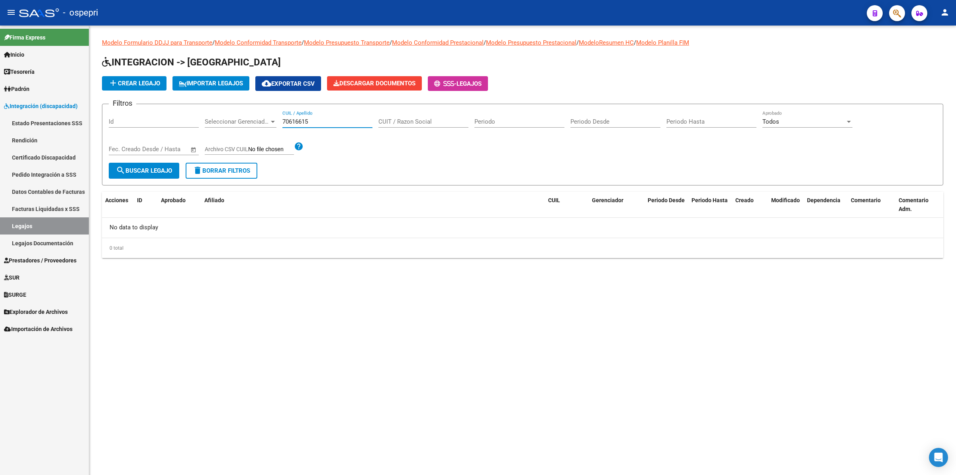
type input "70616615"
